Goal: Use online tool/utility

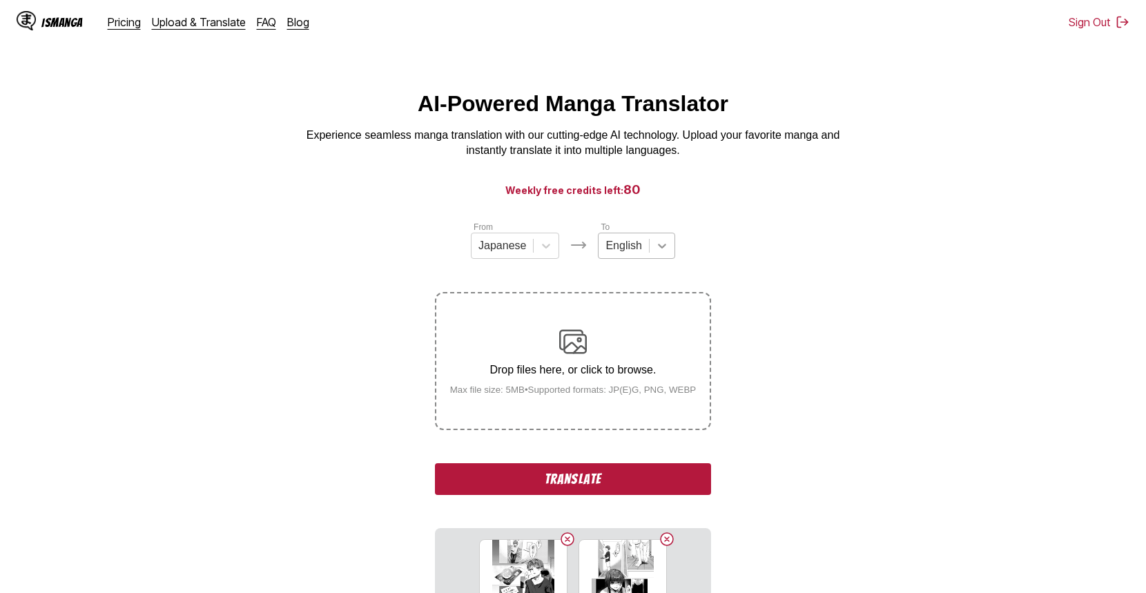
click at [660, 253] on icon at bounding box center [662, 246] width 14 height 14
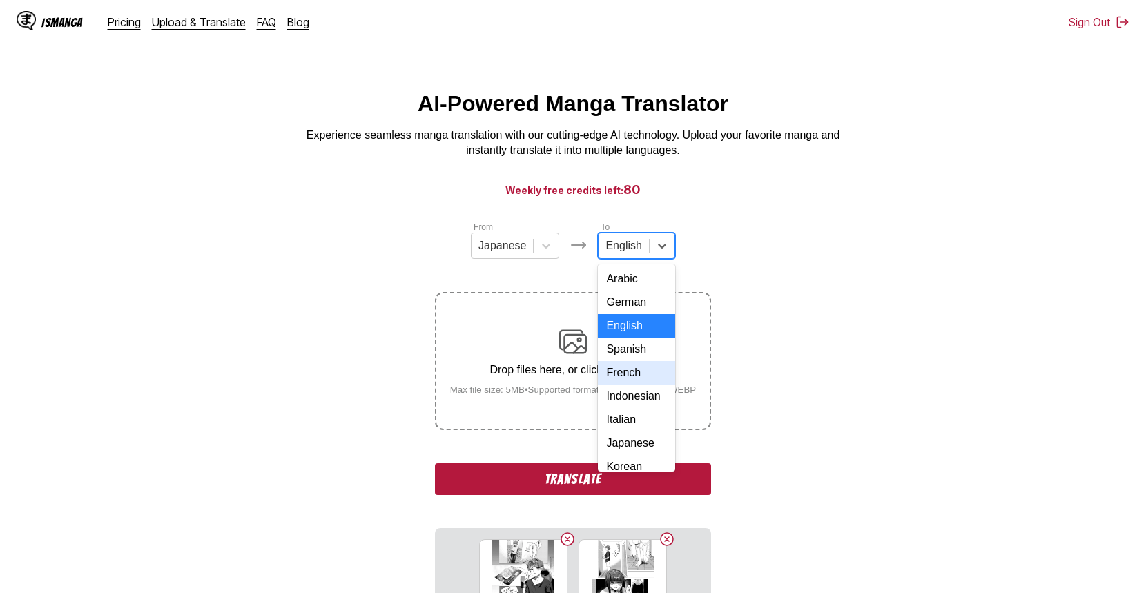
click at [626, 384] on div "French" at bounding box center [636, 372] width 77 height 23
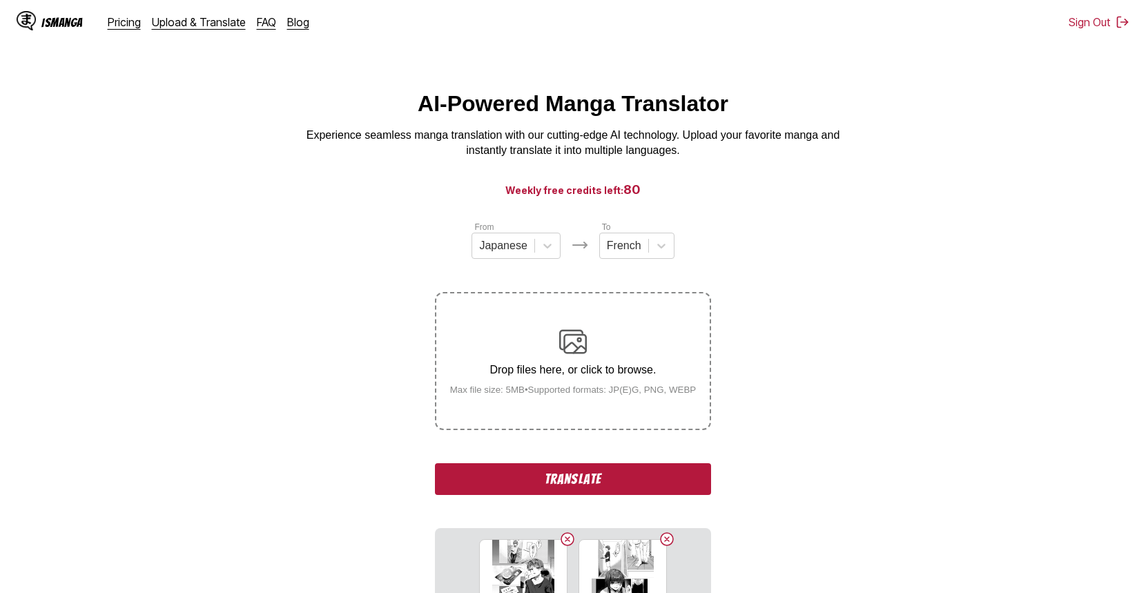
drag, startPoint x: 302, startPoint y: 373, endPoint x: 337, endPoint y: 323, distance: 60.5
click at [302, 373] on section "From Japanese To French Drop files here, or click to browse. Max file size: 5MB…" at bounding box center [572, 512] width 1123 height 584
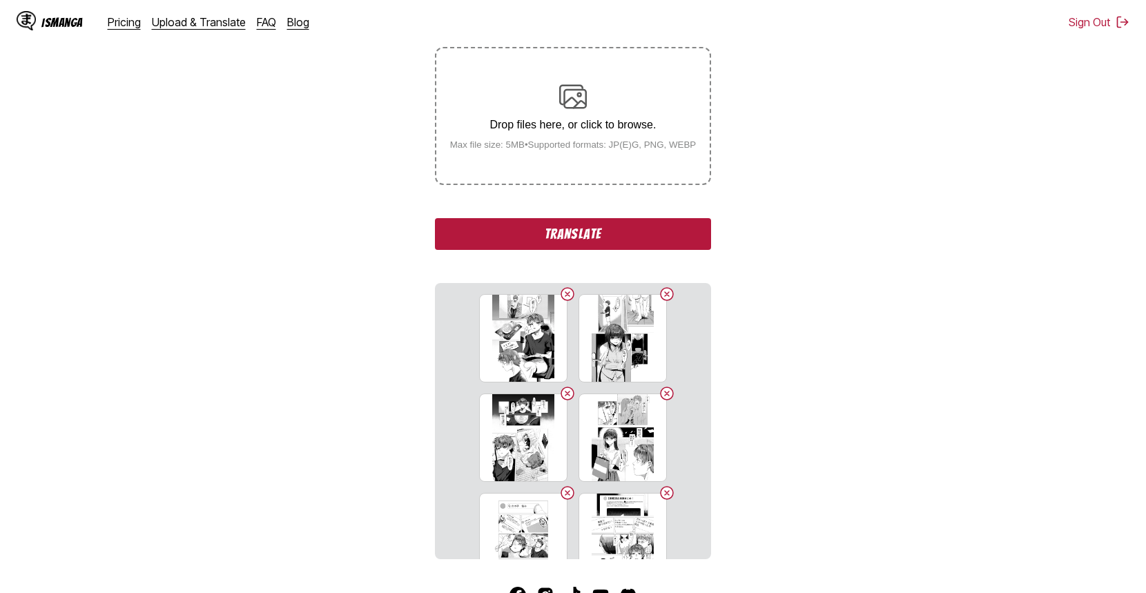
scroll to position [340, 0]
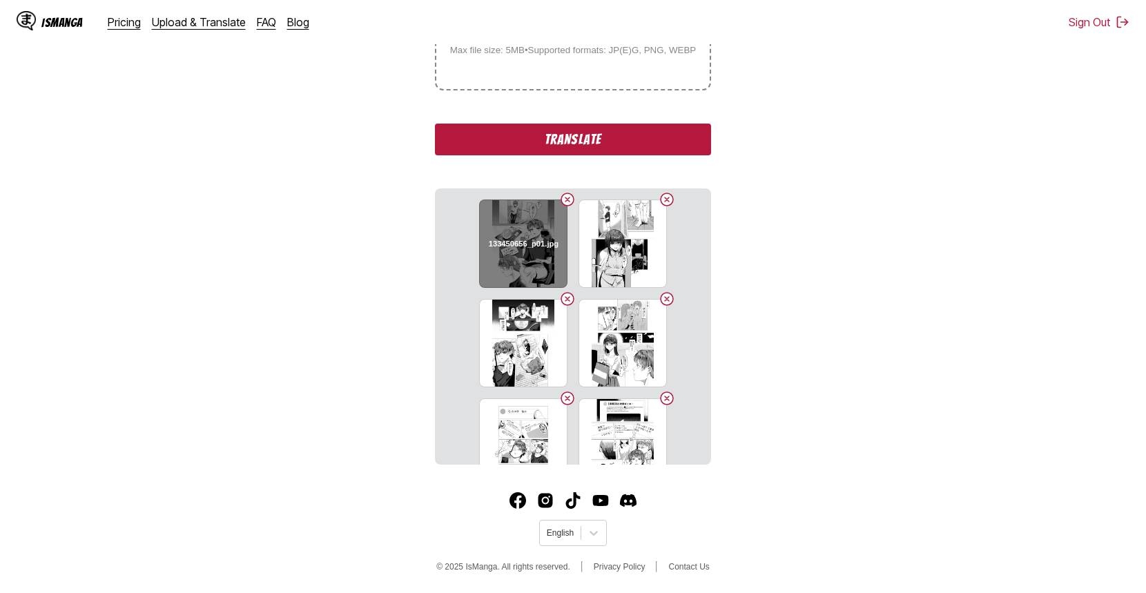
click at [500, 248] on h6 "133450656_p01.jpg" at bounding box center [523, 243] width 70 height 9
click at [554, 132] on button "Translate" at bounding box center [573, 140] width 276 height 32
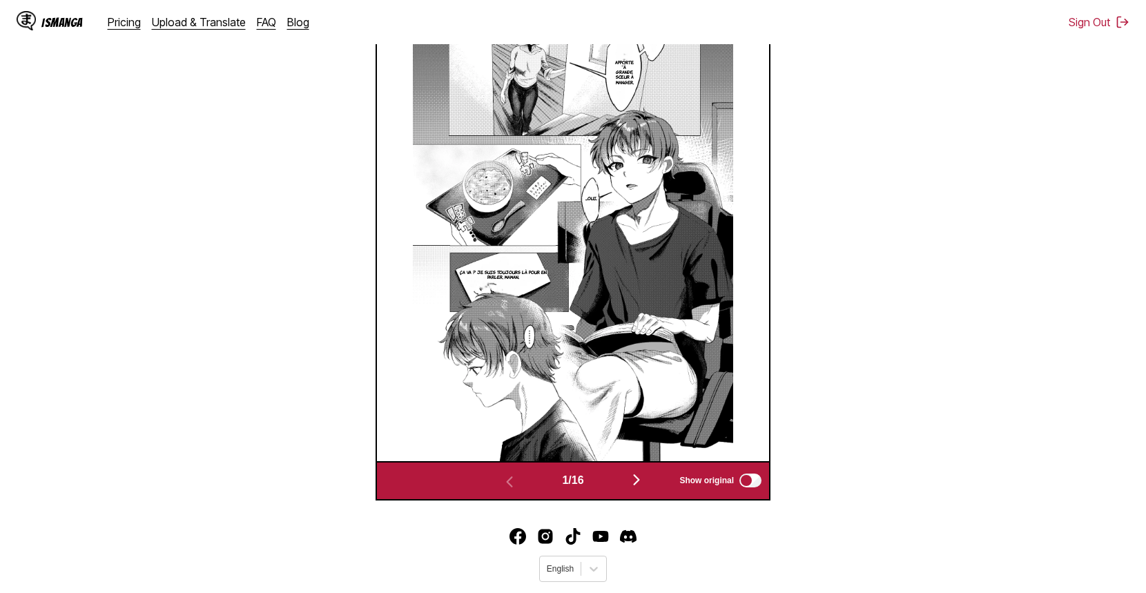
scroll to position [527, 0]
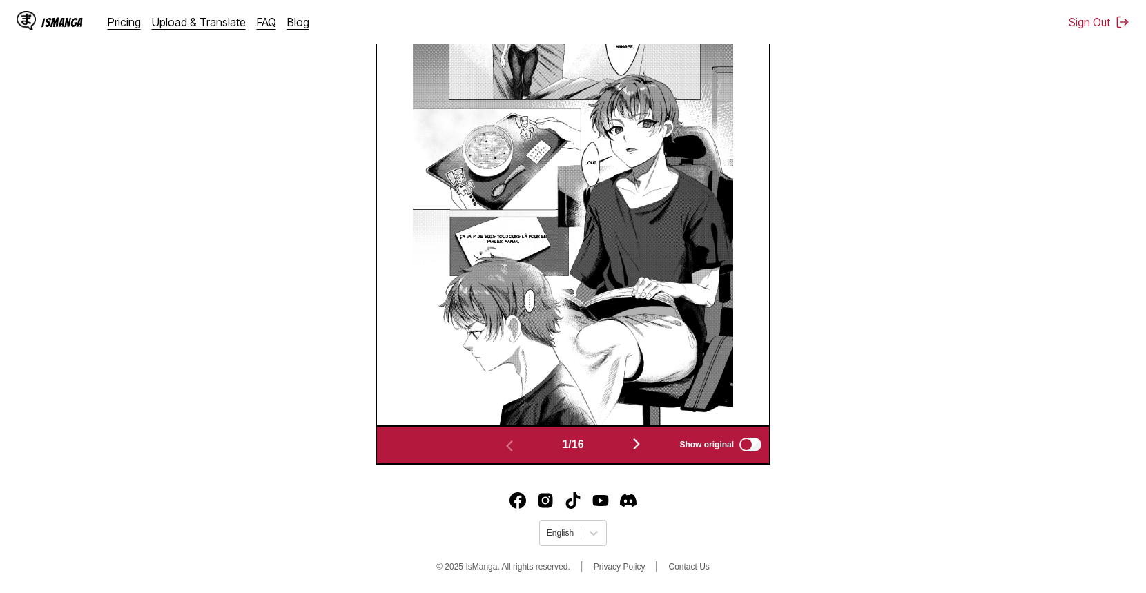
click at [589, 278] on img at bounding box center [573, 201] width 320 height 447
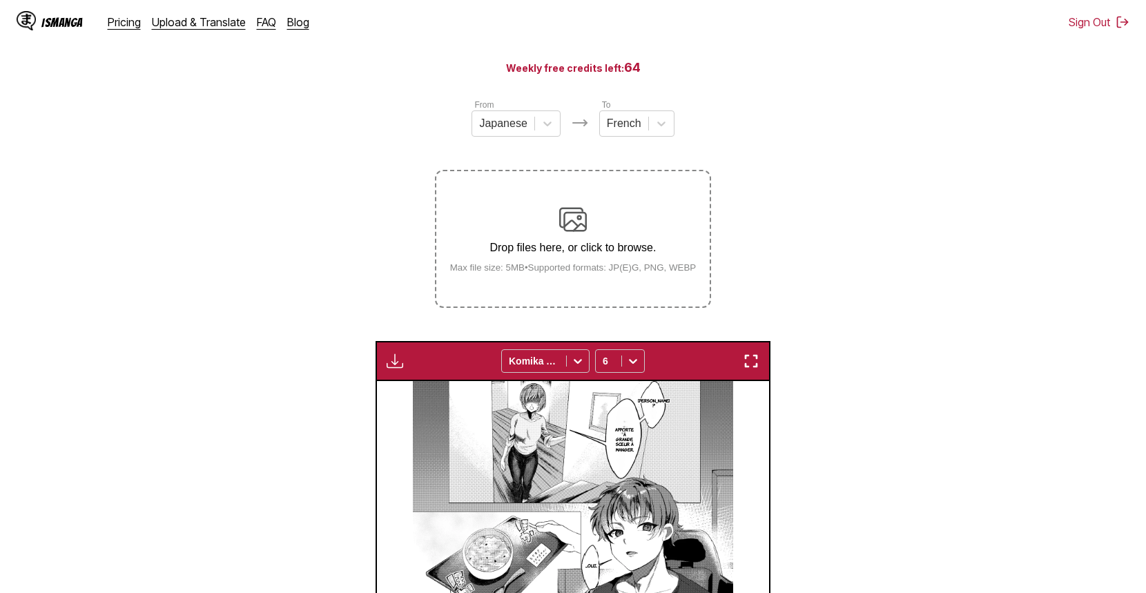
scroll to position [122, 0]
click at [402, 360] on img "button" at bounding box center [394, 361] width 17 height 17
click at [429, 406] on button "Download All" at bounding box center [432, 407] width 88 height 33
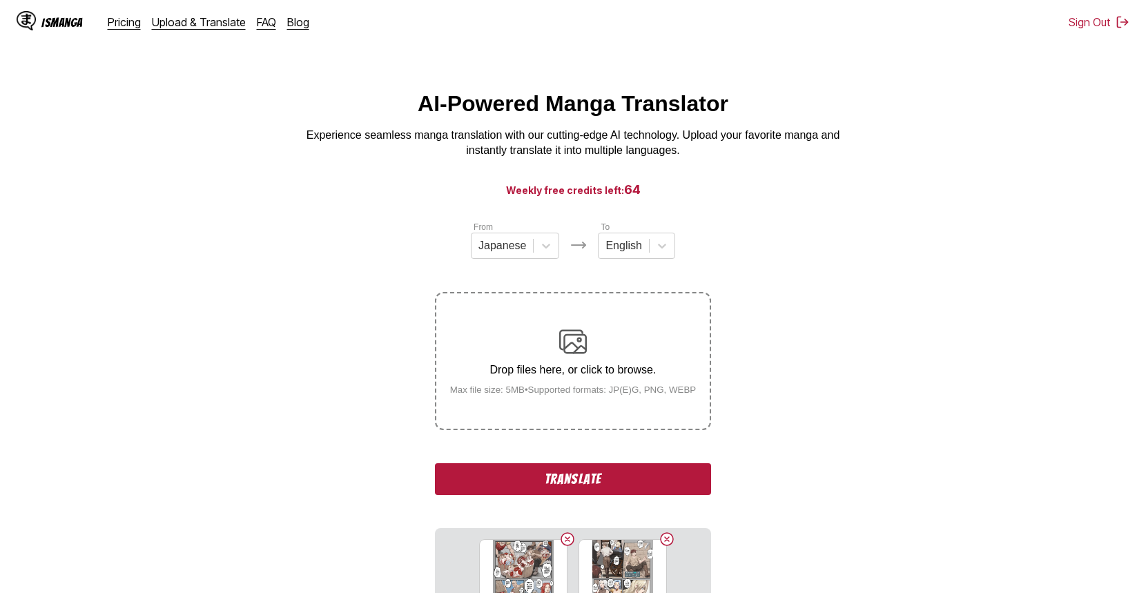
click at [551, 484] on button "Translate" at bounding box center [573, 479] width 276 height 32
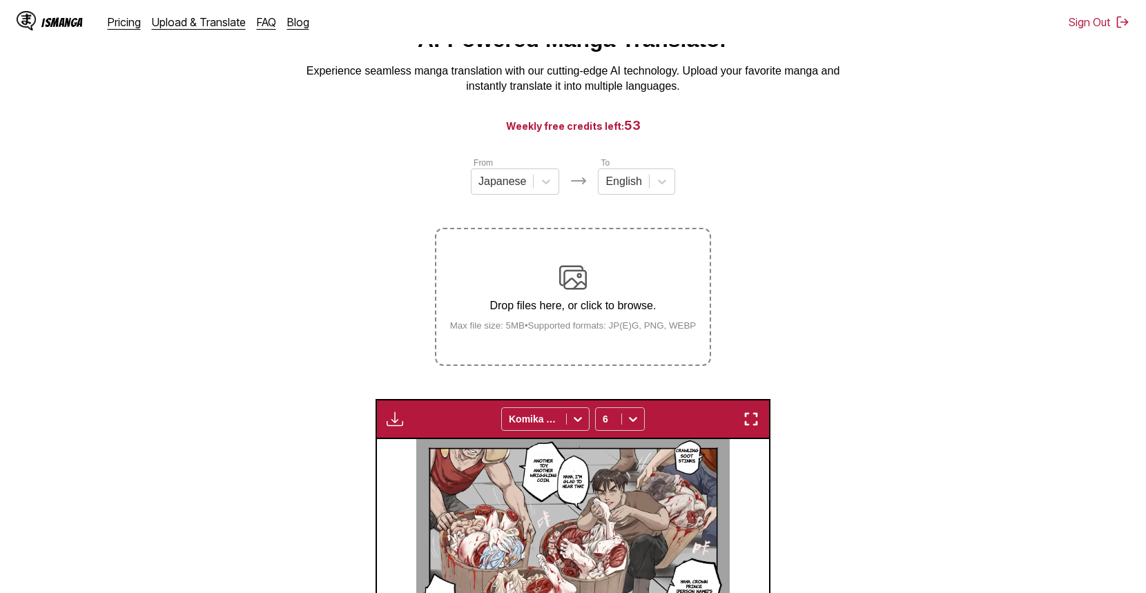
scroll to position [41, 0]
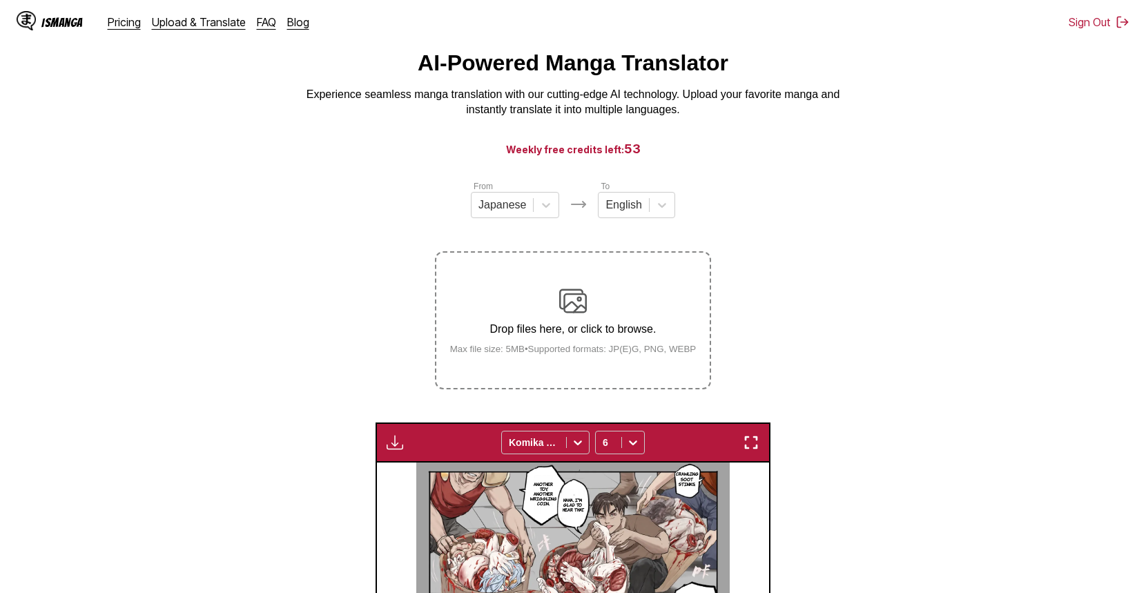
click at [393, 443] on img "button" at bounding box center [394, 442] width 17 height 17
click at [411, 481] on button "Download All" at bounding box center [432, 488] width 88 height 33
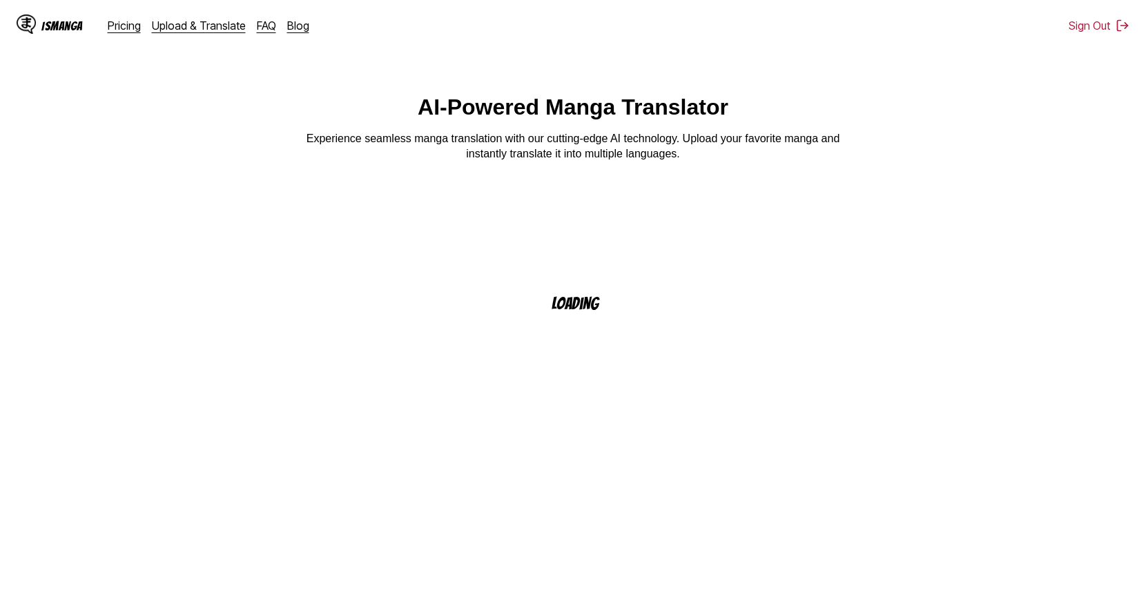
scroll to position [41, 0]
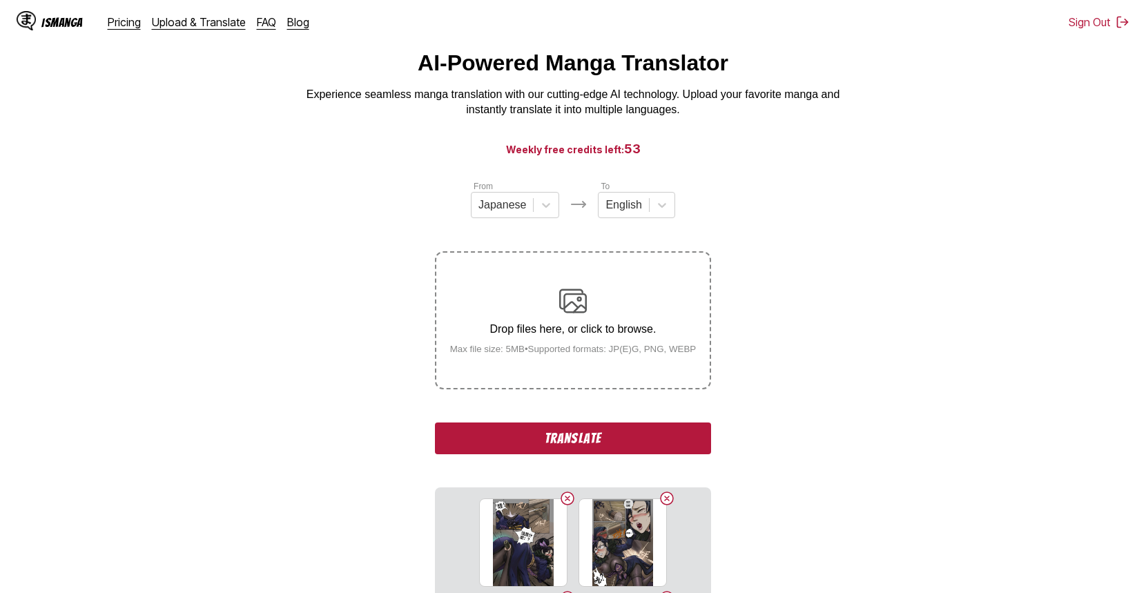
click at [569, 445] on button "Translate" at bounding box center [573, 438] width 276 height 32
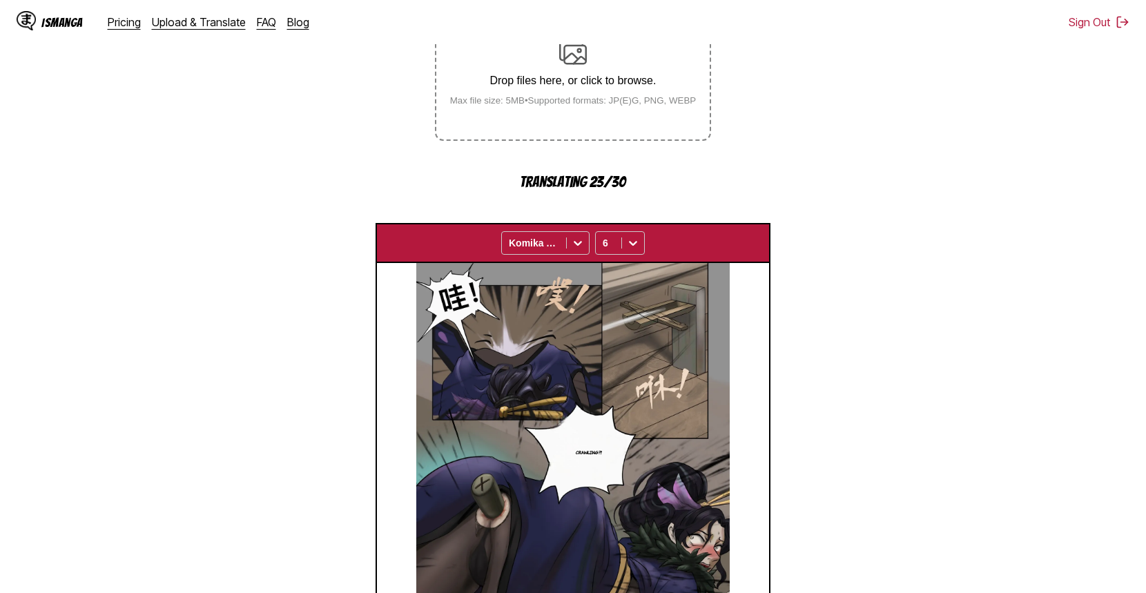
scroll to position [286, 0]
